Goal: Task Accomplishment & Management: Complete application form

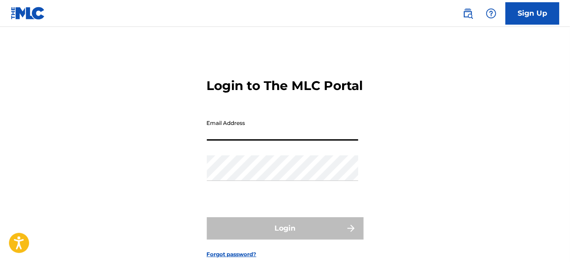
click at [288, 141] on input "Email Address" at bounding box center [282, 128] width 151 height 26
type input "[EMAIL_ADDRESS][DOMAIN_NAME]"
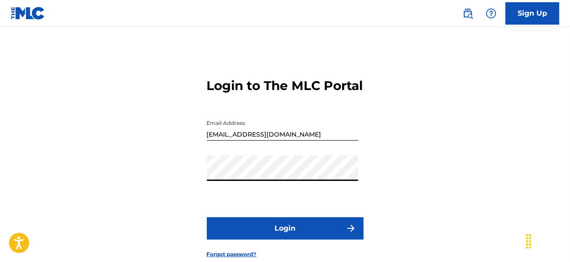
click at [207, 217] on button "Login" at bounding box center [285, 228] width 157 height 22
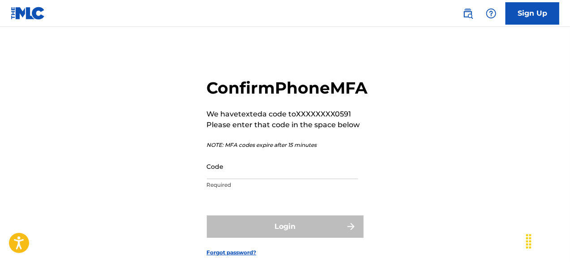
drag, startPoint x: 290, startPoint y: 204, endPoint x: 249, endPoint y: 179, distance: 47.6
click at [249, 179] on input "Code" at bounding box center [282, 166] width 151 height 26
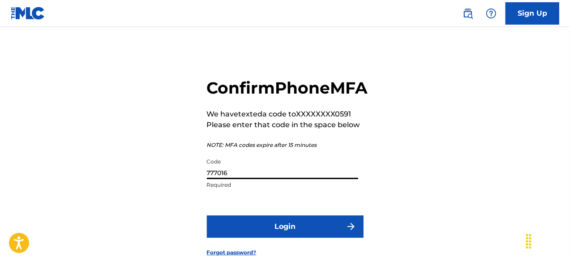
scroll to position [72, 0]
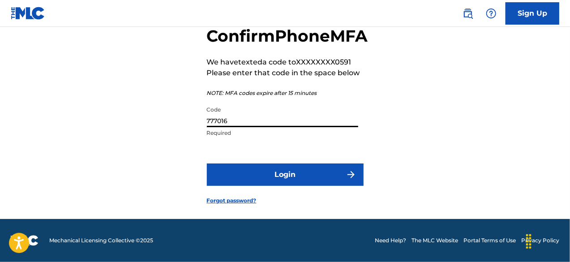
type input "777016"
click at [252, 179] on button "Login" at bounding box center [285, 174] width 157 height 22
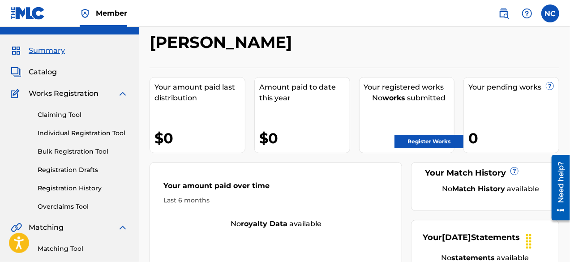
scroll to position [17, 0]
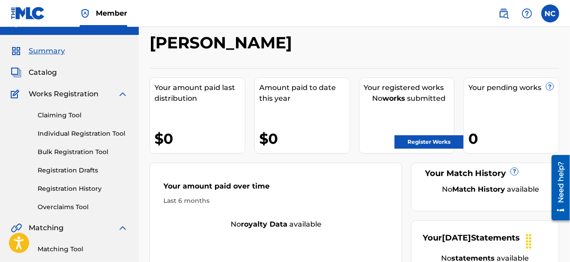
click at [69, 133] on link "Individual Registration Tool" at bounding box center [83, 133] width 90 height 9
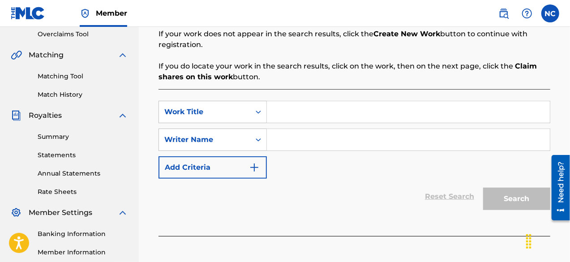
scroll to position [198, 0]
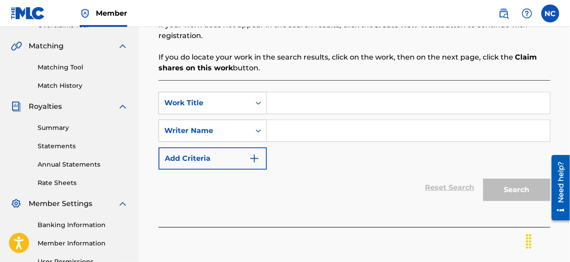
click at [289, 101] on input "Search Form" at bounding box center [408, 102] width 283 height 21
type input "N"
type input "I Wrote You A Song"
click at [296, 135] on input "Search Form" at bounding box center [408, 130] width 283 height 21
type input "[PERSON_NAME]"
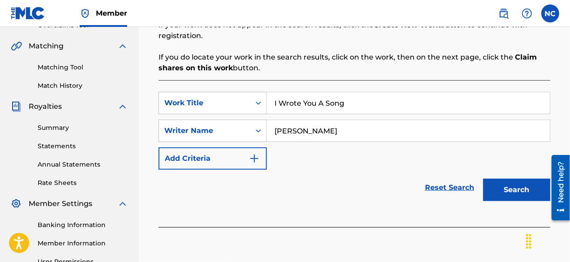
click at [505, 189] on button "Search" at bounding box center [516, 190] width 67 height 22
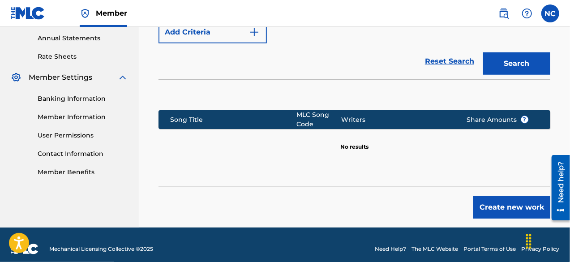
scroll to position [332, 0]
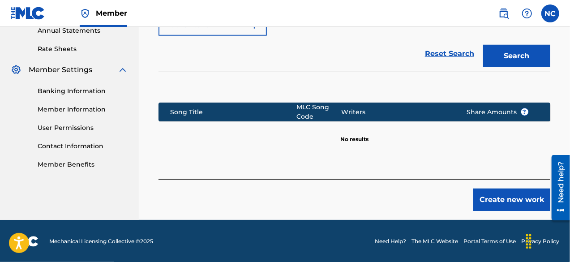
click at [488, 196] on button "Create new work" at bounding box center [511, 199] width 77 height 22
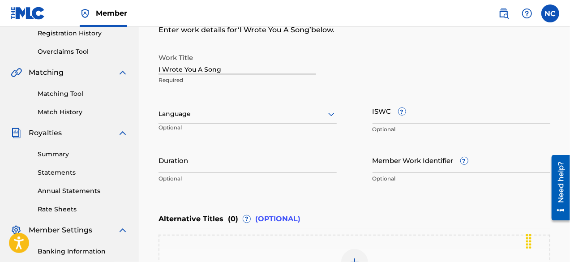
scroll to position [174, 0]
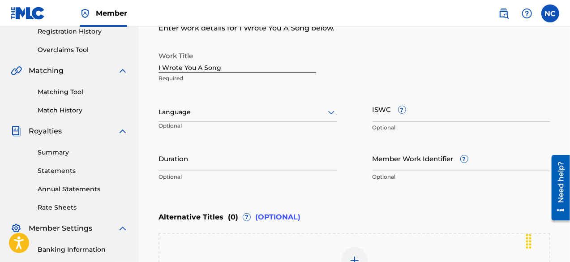
click at [386, 116] on input "ISWC ?" at bounding box center [461, 109] width 178 height 26
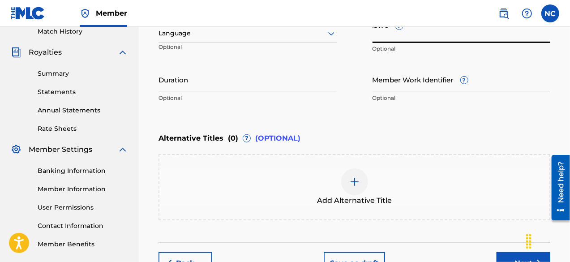
scroll to position [253, 0]
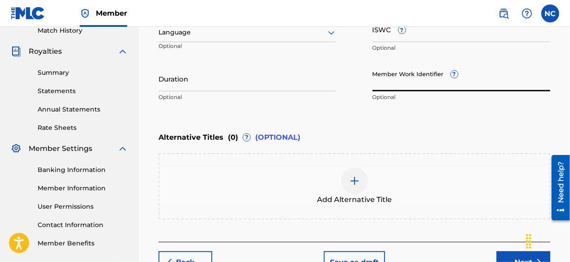
click at [383, 83] on input "Member Work Identifier ?" at bounding box center [461, 79] width 178 height 26
paste input "931450439"
type input "931450439"
click at [225, 85] on input "Duration" at bounding box center [247, 79] width 178 height 26
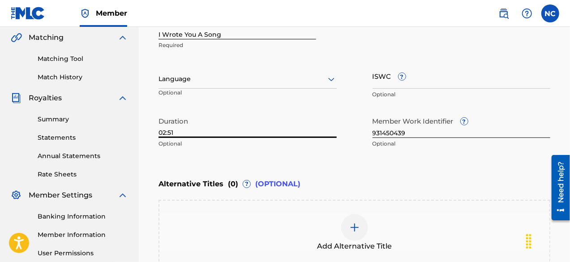
scroll to position [207, 0]
type input "02:51"
click at [181, 80] on div at bounding box center [247, 78] width 178 height 11
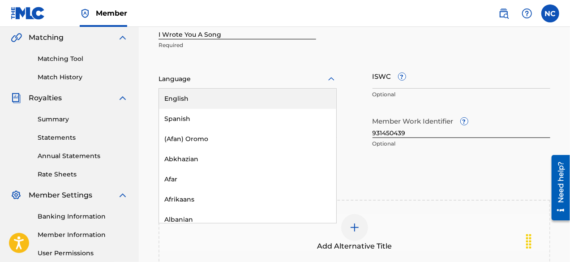
click at [179, 95] on div "English" at bounding box center [247, 99] width 177 height 20
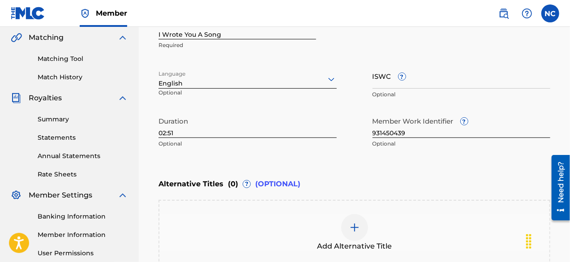
click at [379, 80] on input "ISWC ?" at bounding box center [461, 76] width 178 height 26
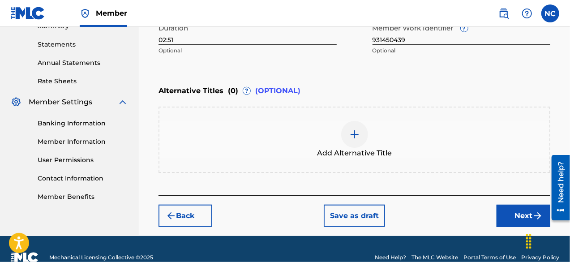
scroll to position [301, 0]
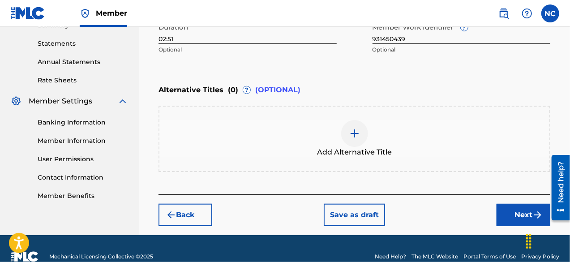
click at [355, 141] on div at bounding box center [354, 133] width 27 height 27
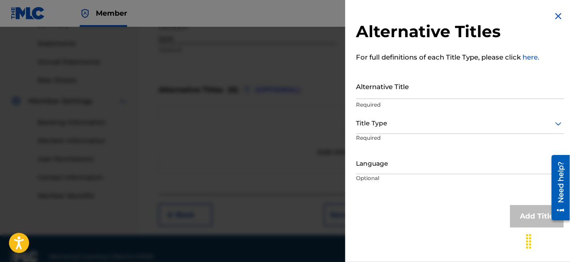
click at [396, 85] on input "Alternative Title" at bounding box center [460, 86] width 208 height 26
type input "i"
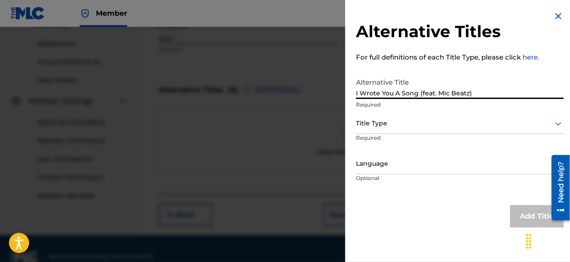
type input "I Wrote You A Song (feat. Mic Beatz)"
click at [411, 123] on div at bounding box center [460, 123] width 208 height 11
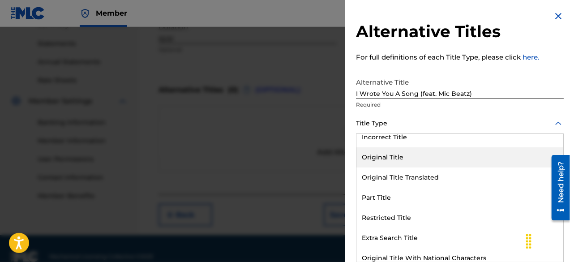
scroll to position [82, 0]
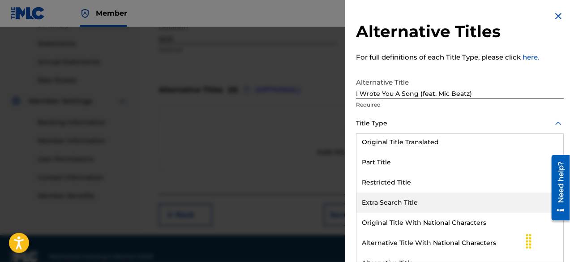
click at [401, 207] on div "Extra Search Title" at bounding box center [459, 202] width 207 height 20
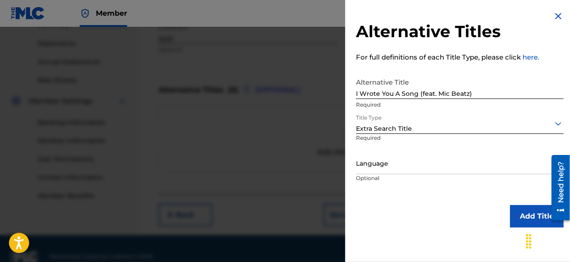
scroll to position [316, 0]
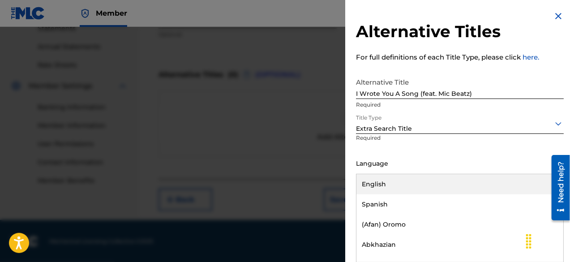
click at [389, 166] on div at bounding box center [460, 163] width 208 height 11
click at [388, 183] on div "English" at bounding box center [459, 184] width 207 height 20
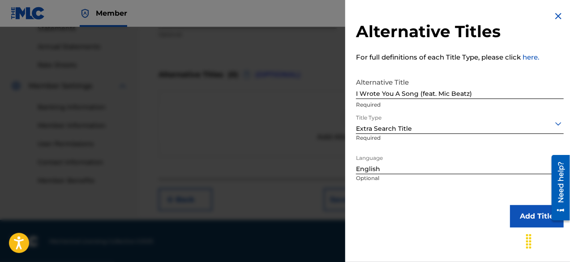
click at [523, 220] on button "Add Title" at bounding box center [537, 216] width 54 height 22
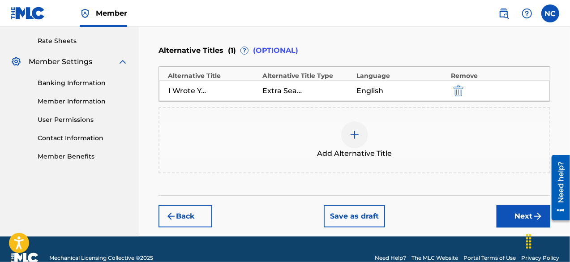
scroll to position [344, 0]
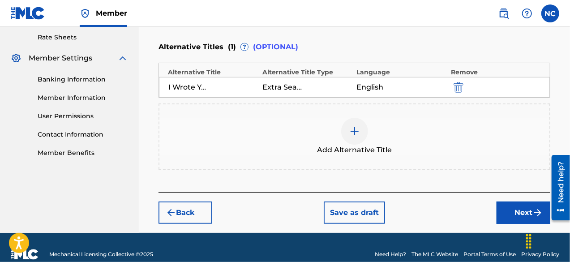
click at [507, 206] on button "Next" at bounding box center [523, 212] width 54 height 22
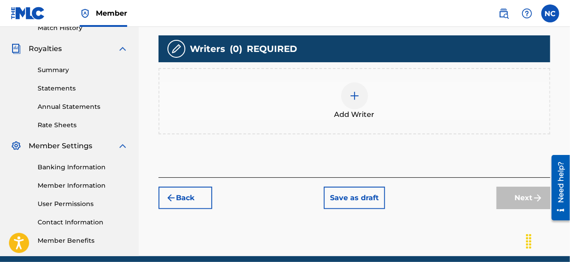
scroll to position [287, 0]
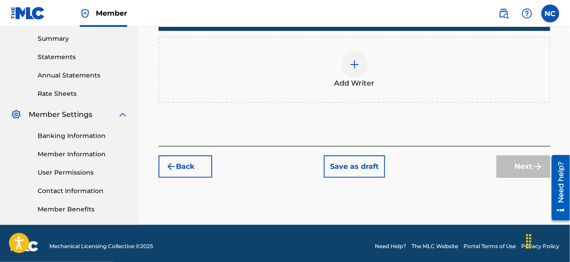
click at [350, 61] on img at bounding box center [354, 64] width 11 height 11
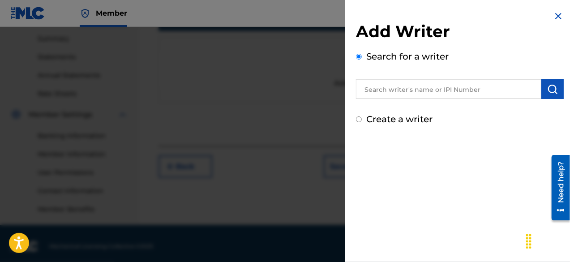
click at [387, 94] on input "text" at bounding box center [448, 89] width 185 height 20
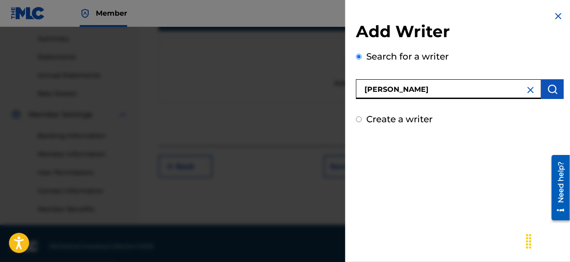
type input "[PERSON_NAME]"
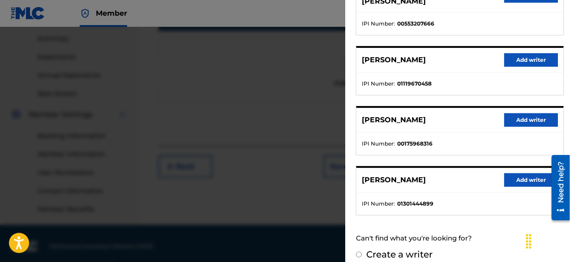
scroll to position [293, 0]
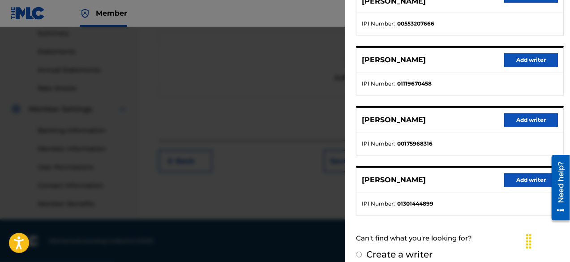
click at [517, 173] on button "Add writer" at bounding box center [531, 179] width 54 height 13
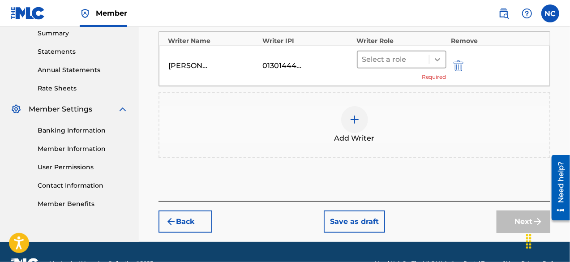
click at [434, 60] on icon at bounding box center [437, 59] width 9 height 9
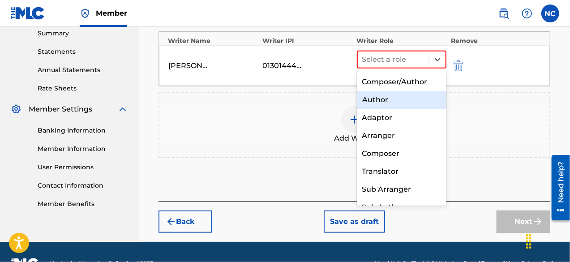
click at [406, 98] on div "Author" at bounding box center [402, 100] width 90 height 18
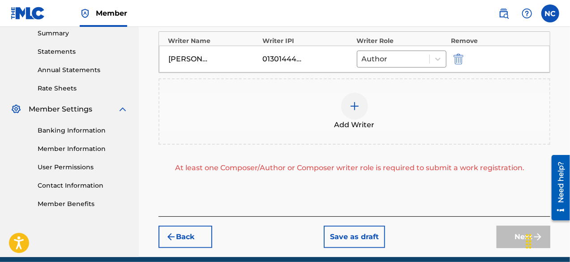
click at [351, 108] on img at bounding box center [354, 106] width 11 height 11
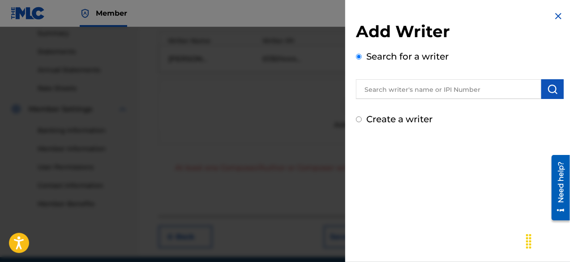
click at [373, 91] on input "text" at bounding box center [448, 89] width 185 height 20
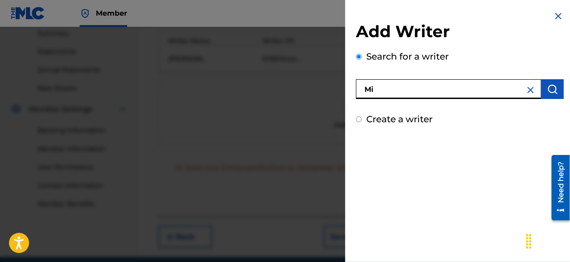
type input "M"
click at [357, 120] on input "Create a writer" at bounding box center [359, 119] width 6 height 6
radio input "false"
radio input "true"
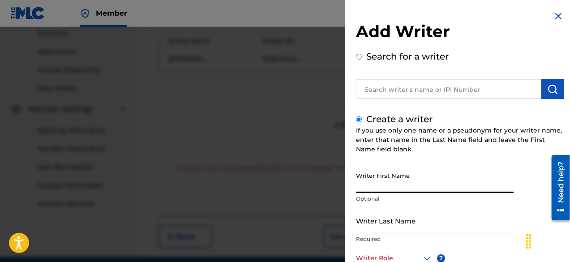
click at [386, 187] on input "Writer First Name" at bounding box center [435, 180] width 158 height 26
type input "[PERSON_NAME]"
click at [382, 228] on input "Writer Last Name" at bounding box center [435, 221] width 158 height 26
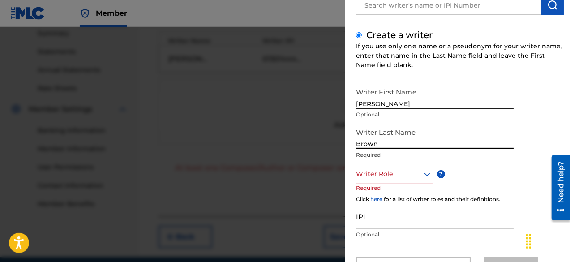
scroll to position [89, 0]
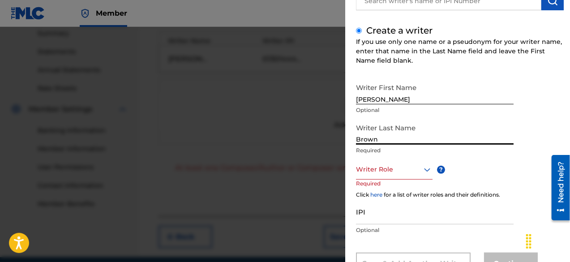
type input "Brown"
click at [380, 176] on div "Writer Role" at bounding box center [394, 169] width 77 height 20
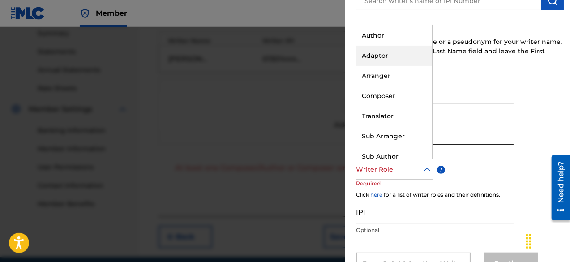
scroll to position [21, 0]
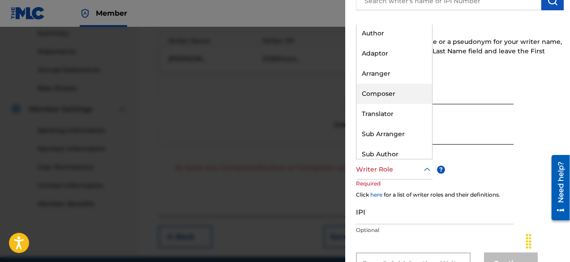
click at [387, 90] on div "Composer" at bounding box center [394, 94] width 76 height 20
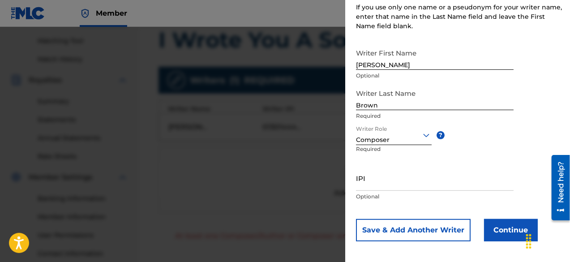
scroll to position [126, 0]
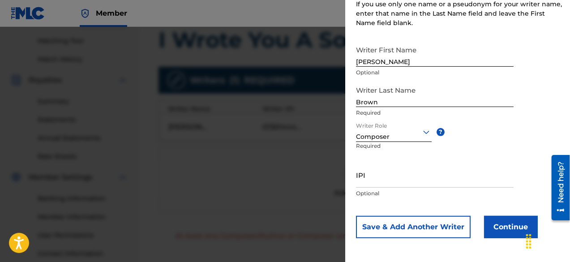
click at [493, 220] on button "Continue" at bounding box center [511, 227] width 54 height 22
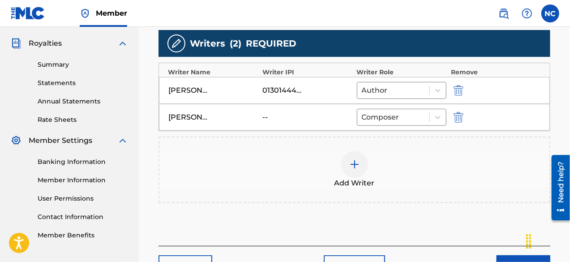
scroll to position [328, 0]
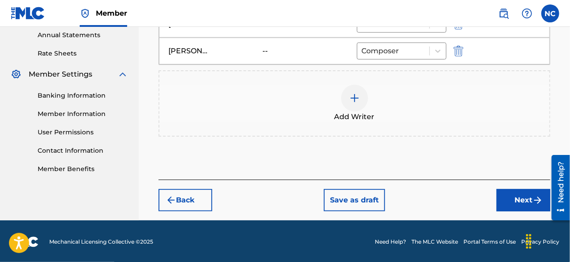
click at [521, 206] on button "Next" at bounding box center [523, 200] width 54 height 22
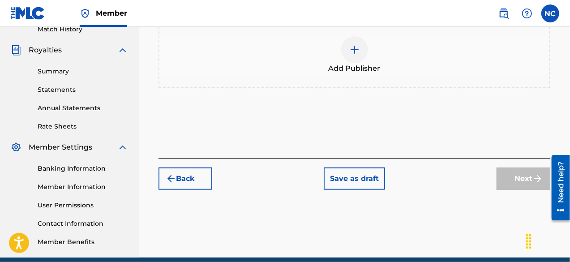
scroll to position [254, 0]
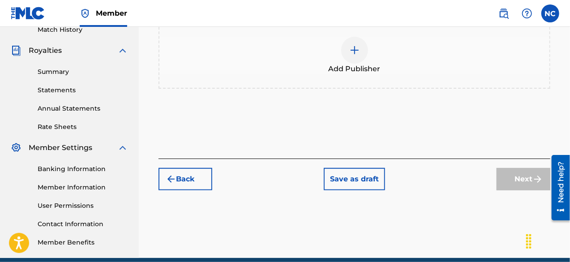
click at [353, 53] on img at bounding box center [354, 50] width 11 height 11
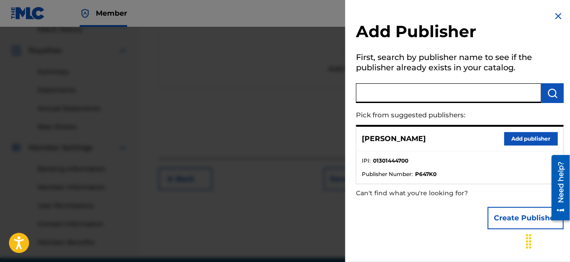
click at [384, 91] on input "text" at bounding box center [448, 93] width 185 height 20
type input "[PERSON_NAME] Publishing"
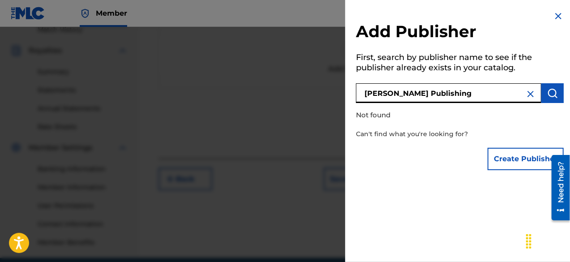
click at [505, 156] on button "Create Publisher" at bounding box center [525, 159] width 76 height 22
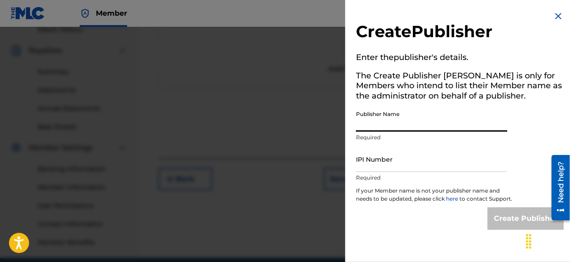
click at [408, 119] on input "Publisher Name" at bounding box center [431, 119] width 151 height 26
type input "[PERSON_NAME] Publishing"
click at [392, 164] on input "IPI Number" at bounding box center [431, 159] width 151 height 26
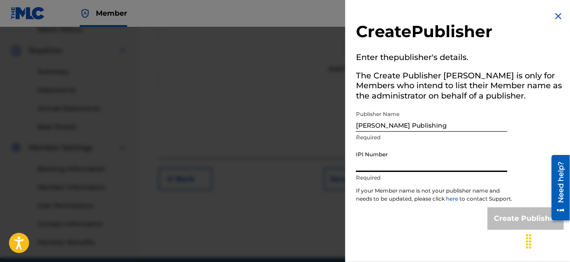
paste input "1301444700"
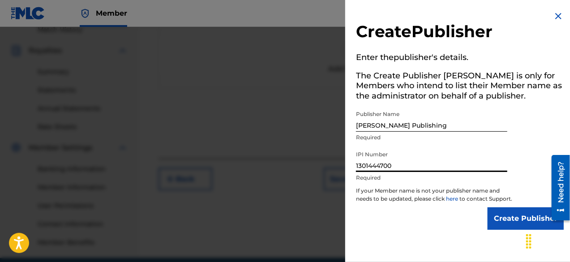
scroll to position [293, 0]
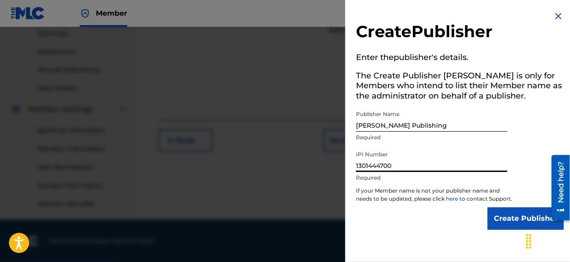
type input "1301444700"
click at [502, 225] on input "Create Publisher" at bounding box center [525, 218] width 76 height 22
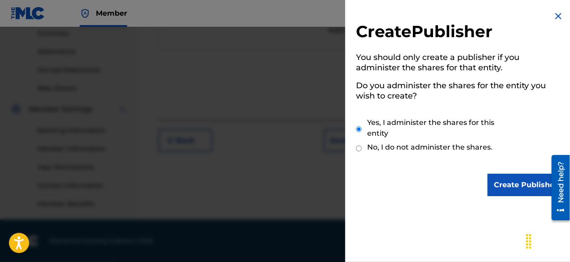
click at [500, 187] on input "Create Publisher" at bounding box center [525, 185] width 76 height 22
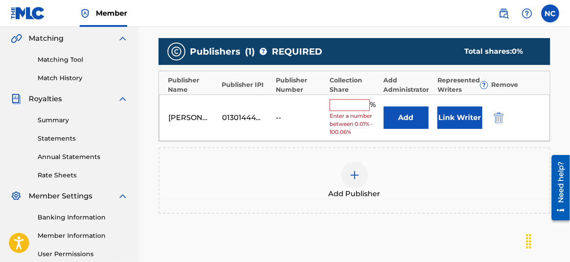
scroll to position [205, 0]
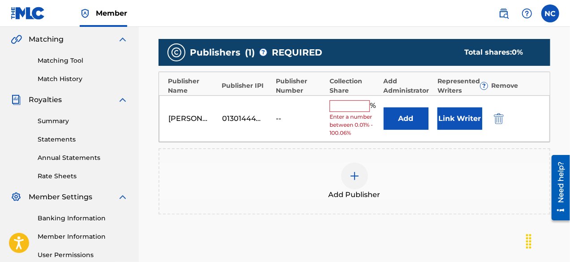
click at [333, 110] on input "text" at bounding box center [349, 106] width 40 height 12
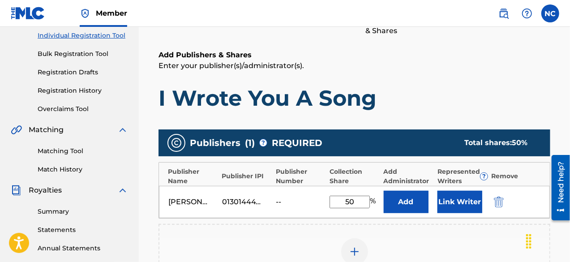
scroll to position [200, 0]
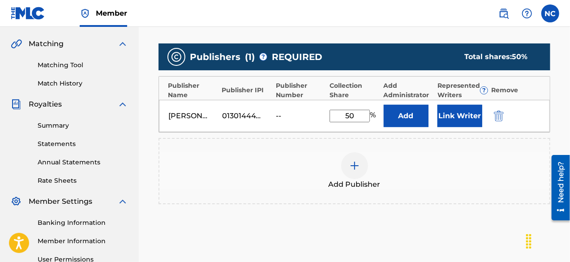
type input "50"
click at [421, 228] on div "Publishers ( 1 ) ? REQUIRED Total shares: 50 % Publisher Name Publisher IPI Pub…" at bounding box center [354, 137] width 392 height 196
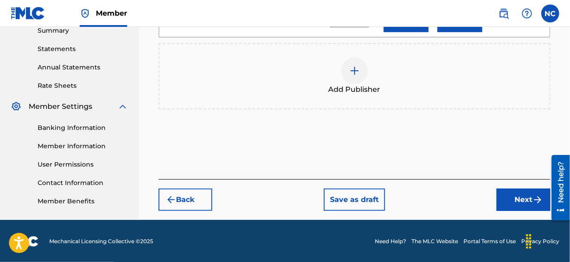
click at [349, 71] on img at bounding box center [354, 70] width 11 height 11
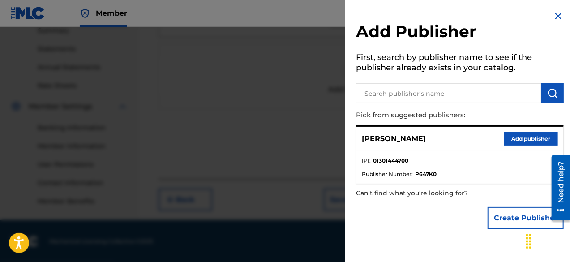
click at [381, 94] on input "text" at bounding box center [448, 93] width 185 height 20
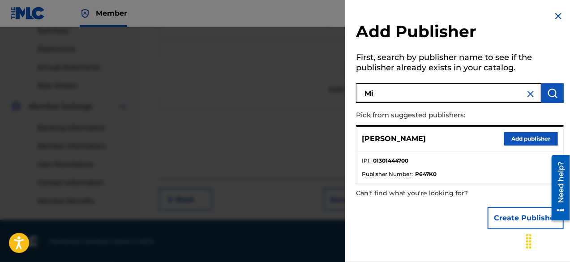
type input "M"
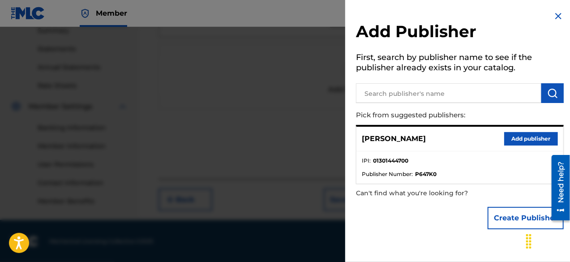
click at [515, 219] on button "Create Publisher" at bounding box center [525, 218] width 76 height 22
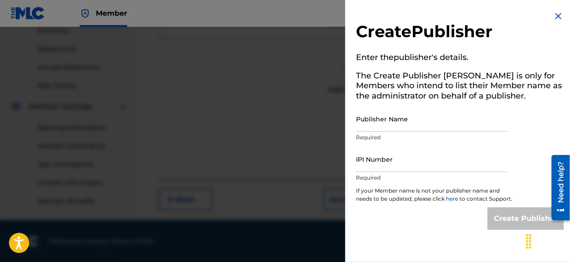
click at [416, 126] on input "Publisher Name" at bounding box center [431, 119] width 151 height 26
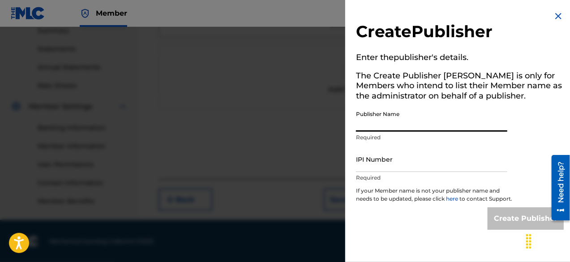
click at [553, 14] on img at bounding box center [558, 16] width 11 height 11
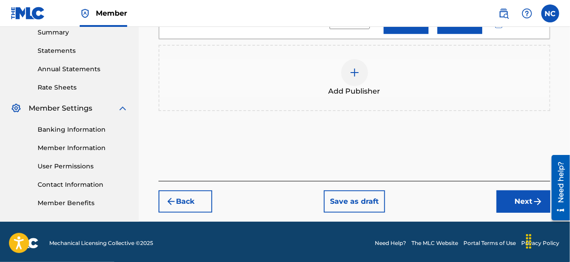
click at [507, 200] on button "Next" at bounding box center [523, 201] width 54 height 22
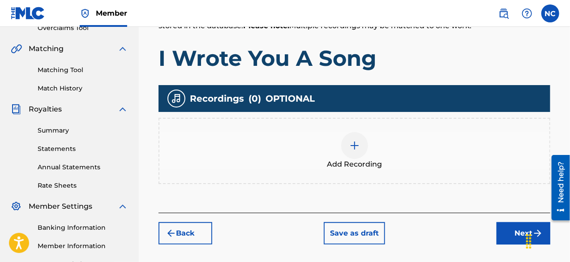
scroll to position [196, 0]
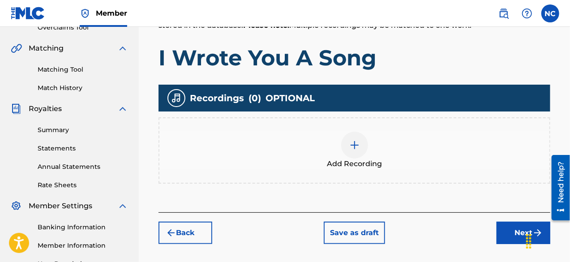
click at [359, 151] on div at bounding box center [354, 145] width 27 height 27
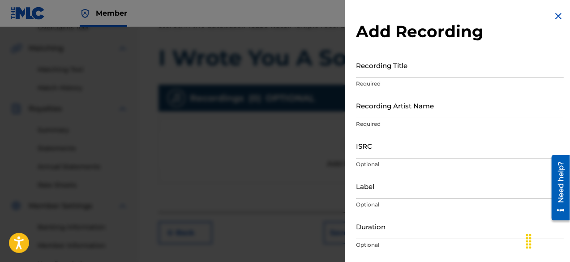
click at [374, 77] on input "Recording Title" at bounding box center [460, 65] width 208 height 26
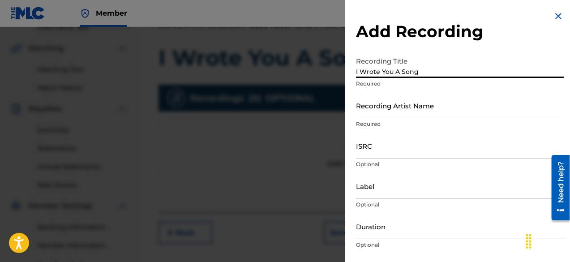
type input "I Wrote You A Song"
click at [389, 112] on input "Recording Artist Name" at bounding box center [460, 106] width 208 height 26
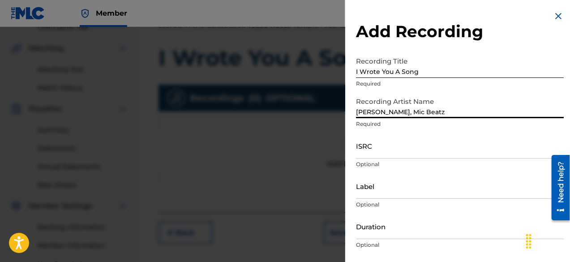
scroll to position [38, 0]
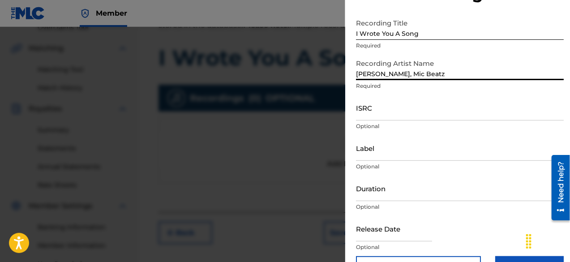
type input "[PERSON_NAME], Mic Beatz"
click at [383, 114] on input "ISRC" at bounding box center [460, 108] width 208 height 26
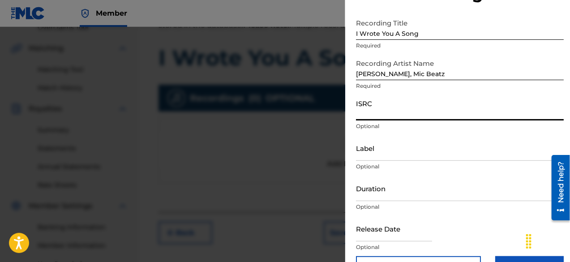
drag, startPoint x: 383, startPoint y: 114, endPoint x: 305, endPoint y: 71, distance: 89.3
click at [305, 71] on div "Add Recording Recording Title I Wrote You A Song Required Recording Artist Name…" at bounding box center [285, 144] width 570 height 235
paste input "QZWFV2547555"
type input "QZWFV2547555"
click at [382, 158] on input "Label" at bounding box center [460, 148] width 208 height 26
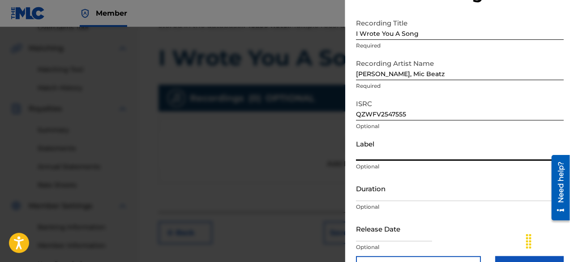
type input "Chaos Records"
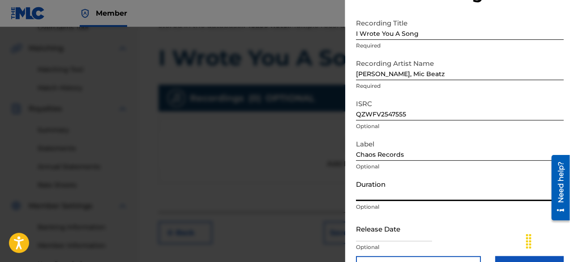
click at [380, 193] on input "Duration" at bounding box center [460, 188] width 208 height 26
type input "02:51"
click at [352, 214] on div "Add Recording Recording Title I Wrote You A Song Required Recording Artist Name…" at bounding box center [459, 125] width 229 height 327
click at [370, 232] on input "text" at bounding box center [394, 229] width 76 height 26
select select "7"
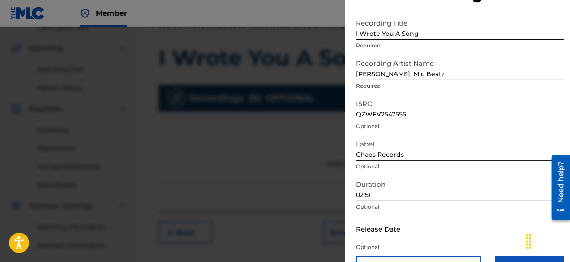
select select "2025"
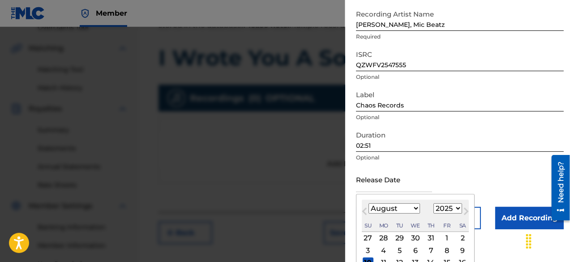
scroll to position [88, 0]
click at [368, 256] on div "10" at bounding box center [367, 261] width 11 height 11
type input "[DATE]"
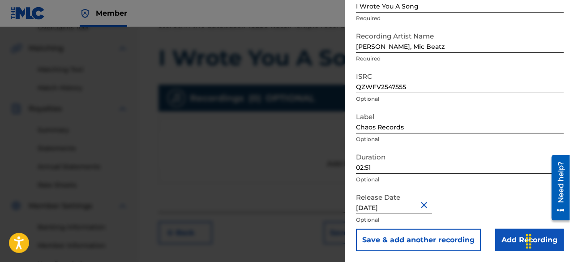
scroll to position [65, 0]
click at [499, 237] on input "Add Recording" at bounding box center [529, 240] width 68 height 22
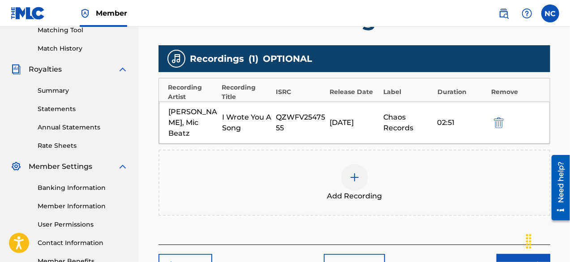
scroll to position [246, 0]
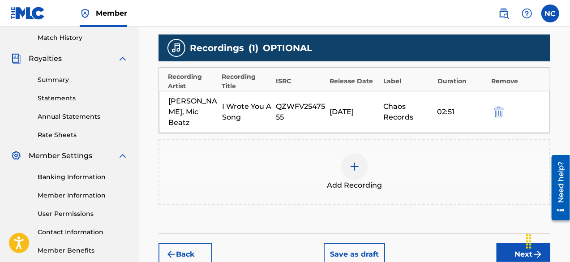
click at [513, 245] on button "Next" at bounding box center [523, 254] width 54 height 22
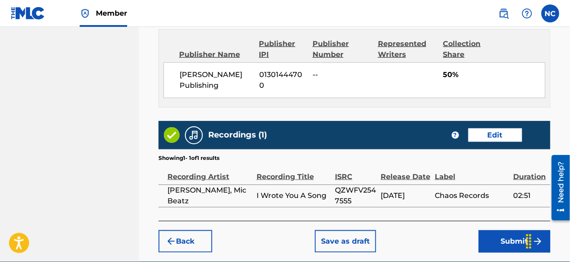
scroll to position [610, 0]
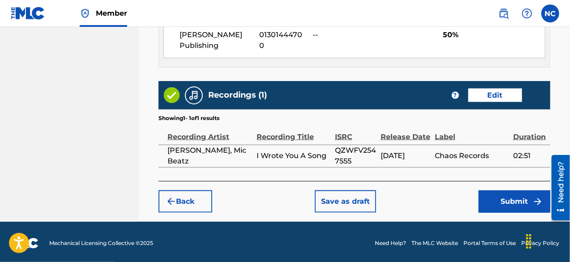
click at [490, 201] on button "Submit" at bounding box center [514, 201] width 72 height 22
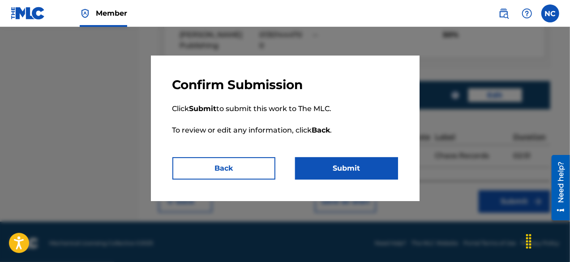
click at [310, 162] on button "Submit" at bounding box center [346, 168] width 103 height 22
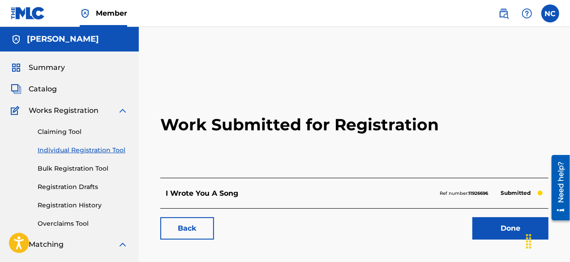
click at [488, 223] on link "Done" at bounding box center [510, 228] width 76 height 22
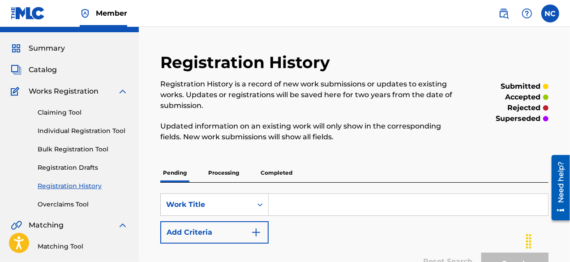
scroll to position [17, 0]
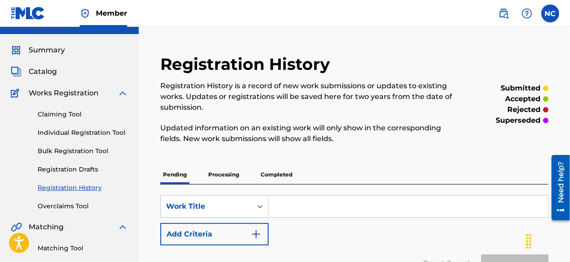
click at [124, 95] on img at bounding box center [122, 93] width 11 height 11
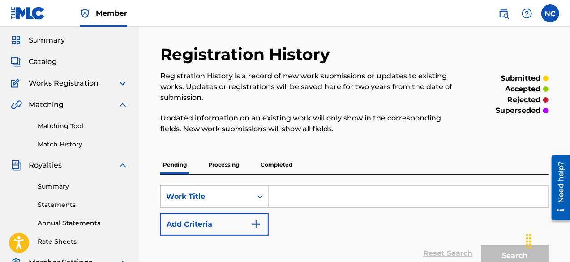
scroll to position [26, 0]
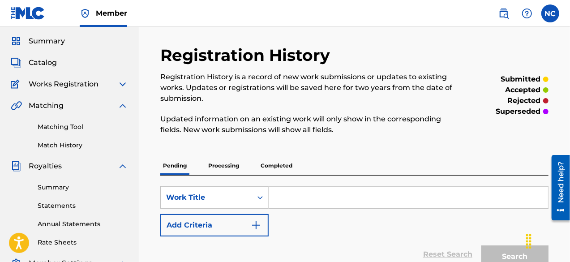
click at [44, 65] on span "Catalog" at bounding box center [43, 62] width 28 height 11
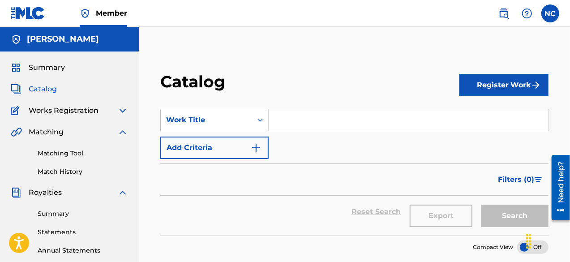
click at [41, 111] on span "Works Registration" at bounding box center [64, 110] width 70 height 11
click at [123, 107] on img at bounding box center [122, 110] width 11 height 11
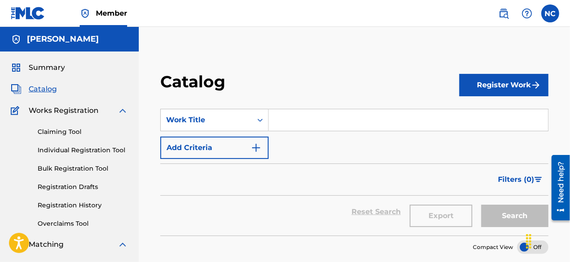
click at [87, 206] on link "Registration History" at bounding box center [83, 204] width 90 height 9
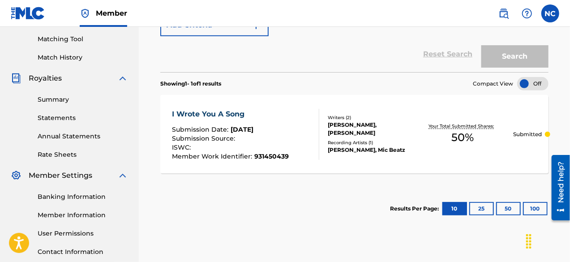
scroll to position [226, 0]
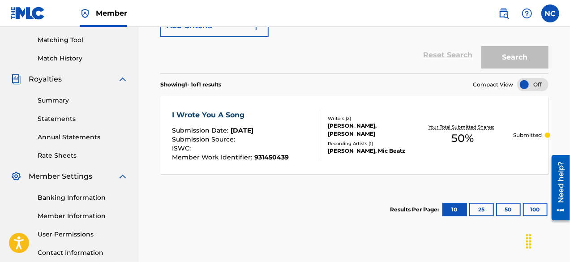
click at [477, 209] on button "25" at bounding box center [481, 209] width 25 height 13
click at [449, 210] on button "10" at bounding box center [454, 209] width 25 height 13
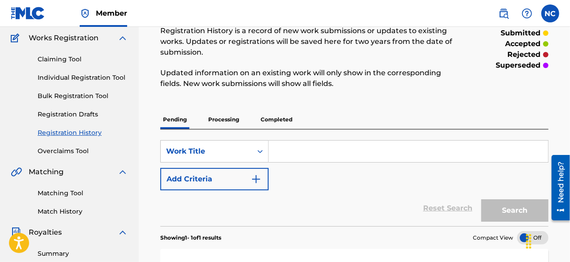
scroll to position [72, 0]
click at [223, 122] on p "Processing" at bounding box center [223, 119] width 36 height 19
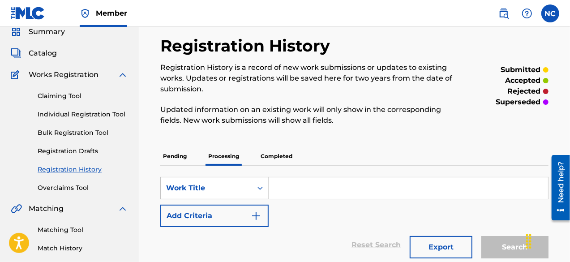
scroll to position [30, 0]
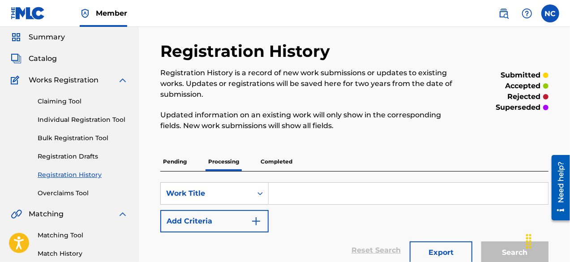
click at [262, 167] on p "Completed" at bounding box center [276, 161] width 37 height 19
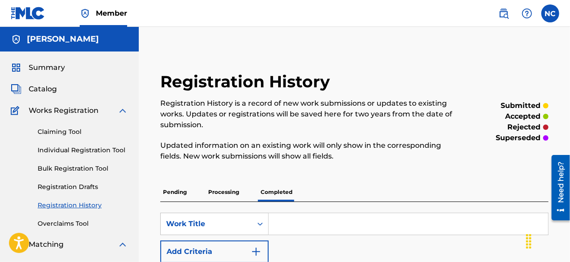
click at [551, 13] on label at bounding box center [550, 13] width 18 height 18
click at [550, 13] on input "NC [PERSON_NAME] [EMAIL_ADDRESS][DOMAIN_NAME] Profile Log out" at bounding box center [550, 13] width 0 height 0
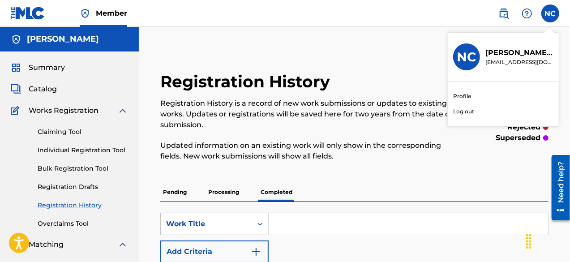
click at [459, 113] on p "Log out" at bounding box center [463, 111] width 21 height 8
click at [550, 13] on input "NC [PERSON_NAME] [EMAIL_ADDRESS][DOMAIN_NAME] Profile Log out" at bounding box center [550, 13] width 0 height 0
